Goal: Use online tool/utility: Use online tool/utility

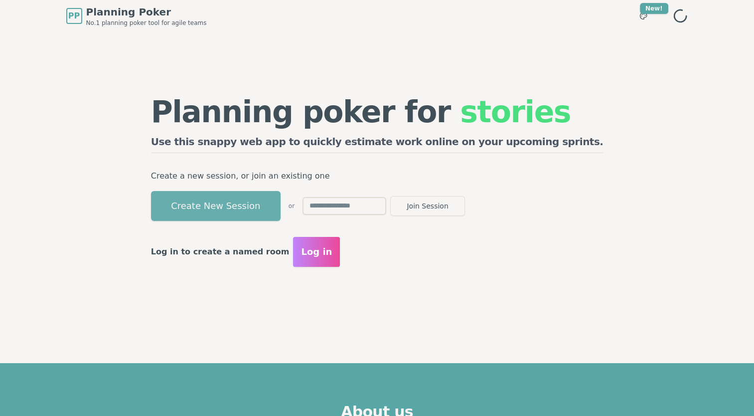
click at [281, 204] on button "Create New Session" at bounding box center [216, 206] width 130 height 30
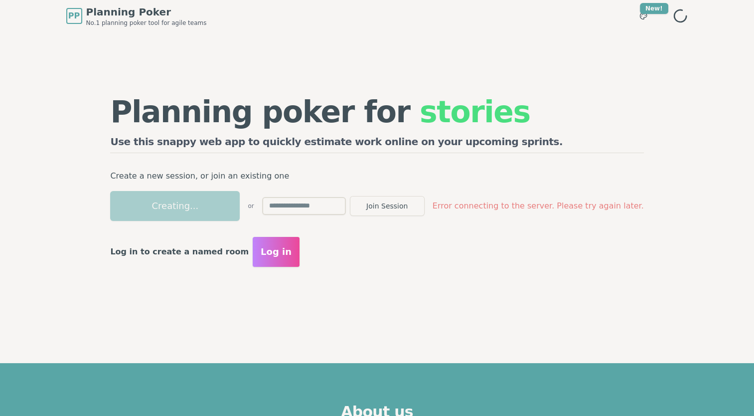
click at [340, 204] on input "text" at bounding box center [304, 206] width 84 height 18
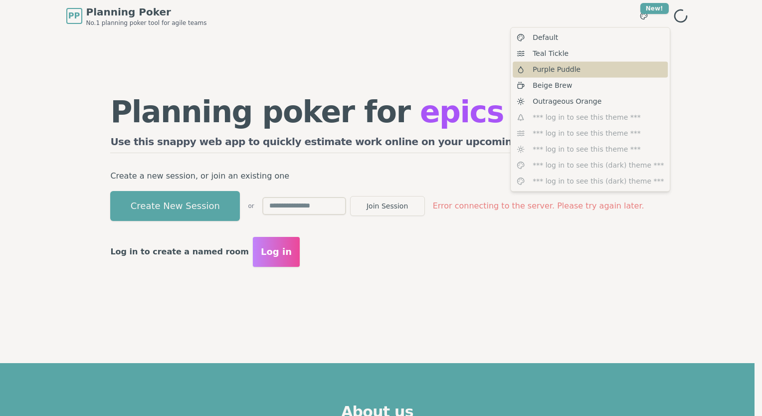
drag, startPoint x: 574, startPoint y: 55, endPoint x: 569, endPoint y: 73, distance: 18.3
click at [569, 73] on div "Default Teal Tickle Purple Puddle Beige Brew Outrageous Orange *** log in to se…" at bounding box center [590, 109] width 160 height 165
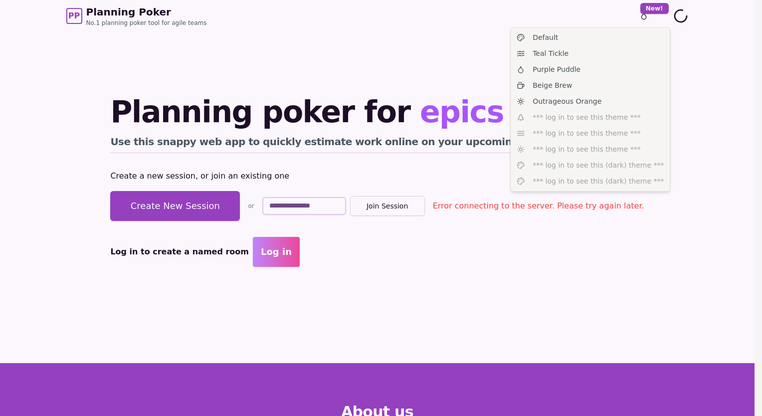
click at [569, 73] on div "Planning poker for epics Use this snappy web app to quickly estimate work onlin…" at bounding box center [377, 181] width 554 height 299
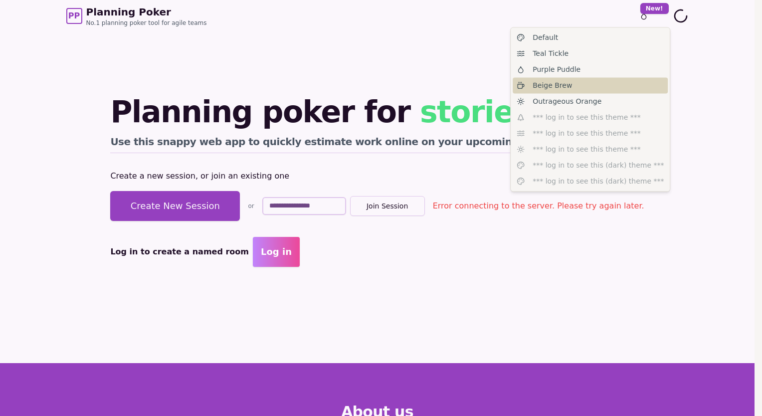
click at [578, 87] on div "Beige Brew" at bounding box center [590, 85] width 155 height 16
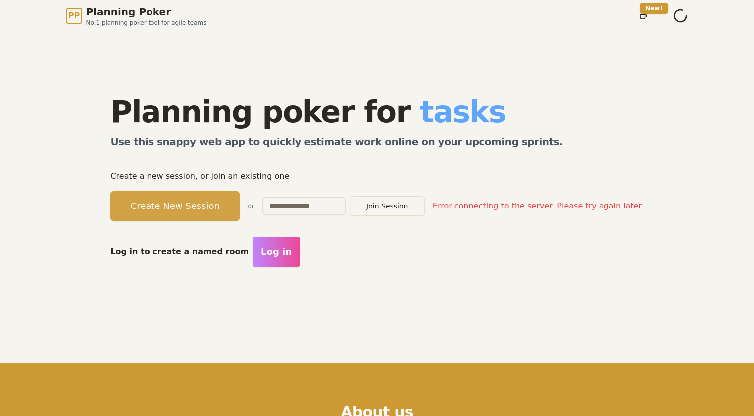
click at [195, 206] on button "Create New Session" at bounding box center [175, 206] width 130 height 30
